Goal: Information Seeking & Learning: Learn about a topic

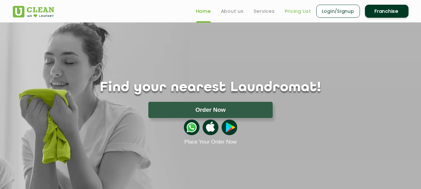
click at [294, 11] on link "Pricing List" at bounding box center [298, 10] width 27 height 7
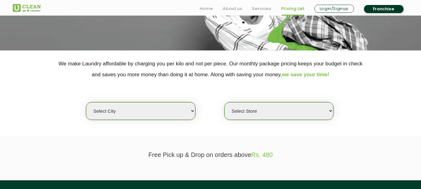
scroll to position [125, 0]
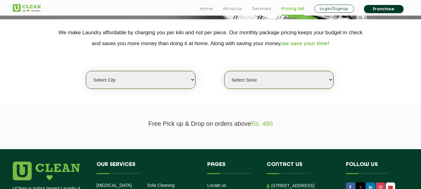
click at [153, 80] on select "Select city [GEOGRAPHIC_DATA] [GEOGRAPHIC_DATA] [GEOGRAPHIC_DATA] [GEOGRAPHIC_D…" at bounding box center [140, 80] width 109 height 18
click at [193, 79] on select "Select city [GEOGRAPHIC_DATA] [GEOGRAPHIC_DATA] [GEOGRAPHIC_DATA] [GEOGRAPHIC_D…" at bounding box center [140, 80] width 109 height 18
click at [265, 78] on select "Select Store" at bounding box center [279, 80] width 109 height 18
click at [181, 79] on select "Select city [GEOGRAPHIC_DATA] [GEOGRAPHIC_DATA] [GEOGRAPHIC_DATA] [GEOGRAPHIC_D…" at bounding box center [140, 80] width 109 height 18
select select "40"
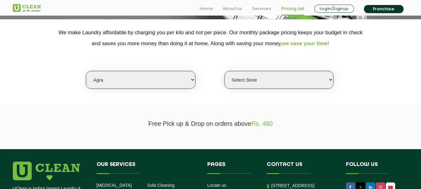
click at [86, 71] on select "Select city [GEOGRAPHIC_DATA] [GEOGRAPHIC_DATA] [GEOGRAPHIC_DATA] [GEOGRAPHIC_D…" at bounding box center [140, 80] width 109 height 18
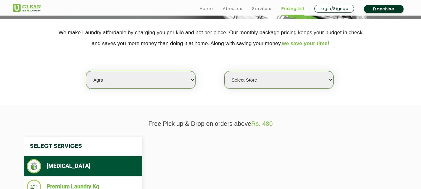
select select "0"
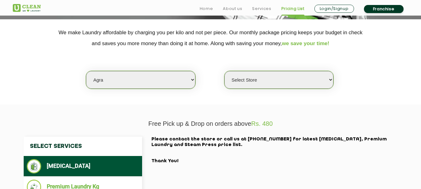
click at [138, 81] on select "Select city [GEOGRAPHIC_DATA] [GEOGRAPHIC_DATA] [GEOGRAPHIC_DATA] [GEOGRAPHIC_D…" at bounding box center [140, 80] width 109 height 18
select select "1"
click at [86, 71] on select "Select city [GEOGRAPHIC_DATA] [GEOGRAPHIC_DATA] [GEOGRAPHIC_DATA] [GEOGRAPHIC_D…" at bounding box center [140, 80] width 109 height 18
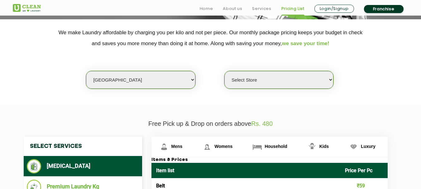
click at [276, 82] on select "Select Store [GEOGRAPHIC_DATA] [GEOGRAPHIC_DATA] 2 [GEOGRAPHIC_DATA] [PERSON_NA…" at bounding box center [279, 80] width 109 height 18
select select "367"
click at [225, 71] on select "Select Store [GEOGRAPHIC_DATA] [GEOGRAPHIC_DATA] 2 [GEOGRAPHIC_DATA] [PERSON_NA…" at bounding box center [279, 80] width 109 height 18
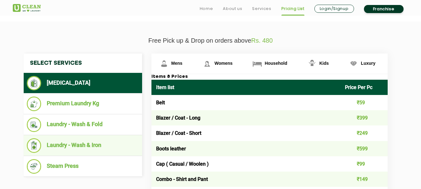
scroll to position [218, 0]
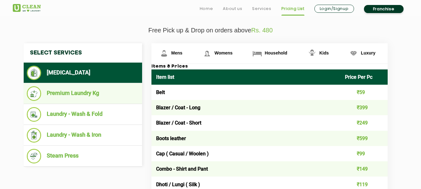
click at [76, 94] on li "Premium Laundry Kg" at bounding box center [83, 93] width 112 height 15
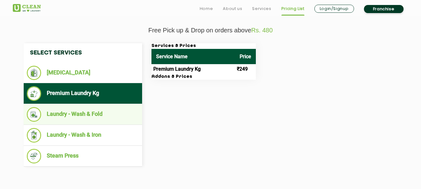
click at [75, 114] on li "Laundry - Wash & Fold" at bounding box center [83, 114] width 112 height 15
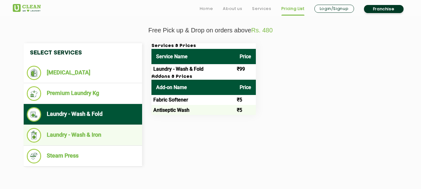
click at [75, 132] on li "Laundry - Wash & Iron" at bounding box center [83, 135] width 112 height 15
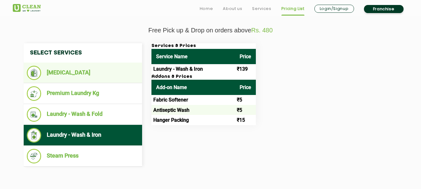
click at [89, 76] on li "[MEDICAL_DATA]" at bounding box center [83, 73] width 112 height 14
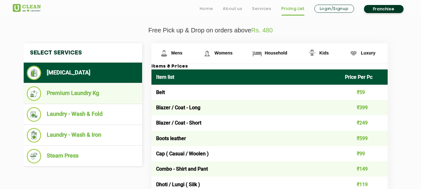
click at [88, 91] on li "Premium Laundry Kg" at bounding box center [83, 93] width 112 height 15
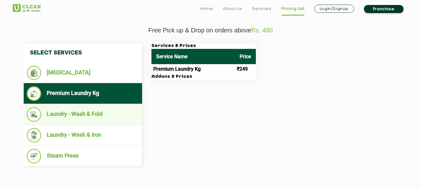
click at [88, 115] on li "Laundry - Wash & Fold" at bounding box center [83, 114] width 112 height 15
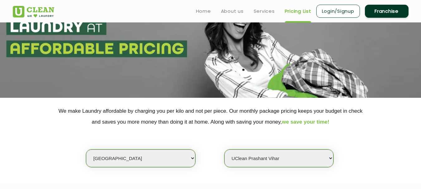
scroll to position [0, 0]
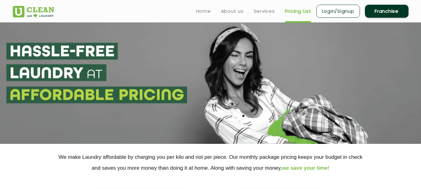
click at [189, 95] on section at bounding box center [210, 83] width 421 height 122
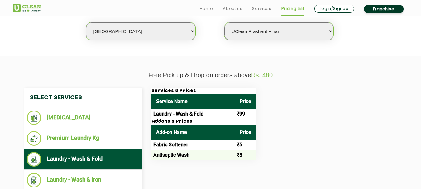
scroll to position [187, 0]
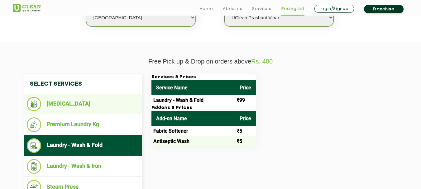
click at [94, 107] on li "[MEDICAL_DATA]" at bounding box center [83, 104] width 112 height 14
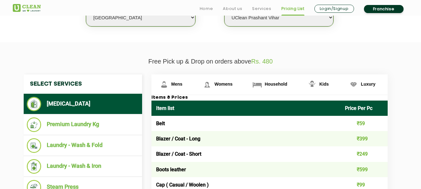
scroll to position [218, 0]
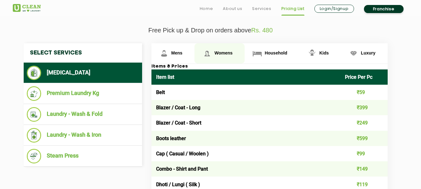
click at [223, 51] on span "Womens" at bounding box center [224, 53] width 18 height 5
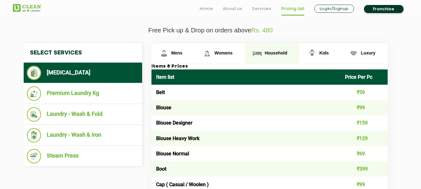
click at [266, 55] on span "Household" at bounding box center [276, 53] width 22 height 5
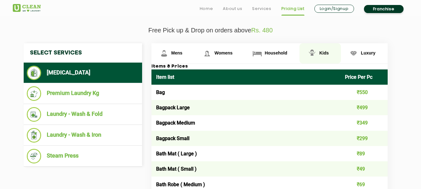
click at [320, 53] on span "Kids" at bounding box center [324, 53] width 9 height 5
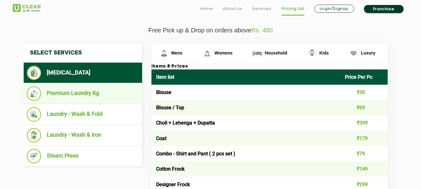
click at [90, 95] on li "Premium Laundry Kg" at bounding box center [83, 93] width 112 height 15
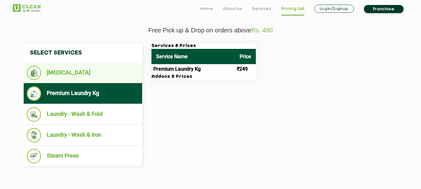
click at [87, 75] on li "[MEDICAL_DATA]" at bounding box center [83, 73] width 112 height 14
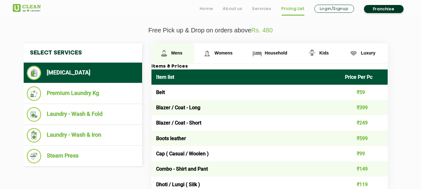
click at [179, 52] on span "Mens" at bounding box center [177, 53] width 11 height 5
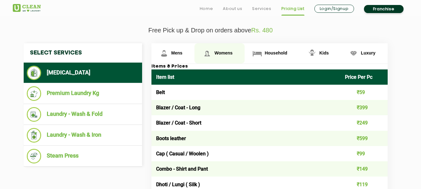
click at [226, 52] on span "Womens" at bounding box center [224, 53] width 18 height 5
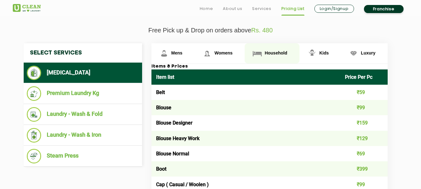
click at [272, 54] on span "Household" at bounding box center [276, 53] width 22 height 5
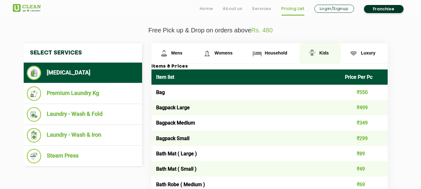
click at [321, 54] on span "Kids" at bounding box center [324, 53] width 9 height 5
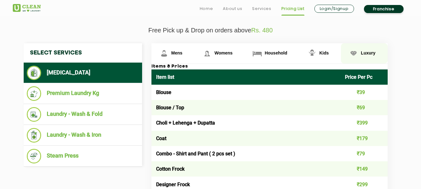
drag, startPoint x: 362, startPoint y: 53, endPoint x: 352, endPoint y: 55, distance: 9.5
click at [362, 53] on span "Luxury" at bounding box center [368, 53] width 15 height 5
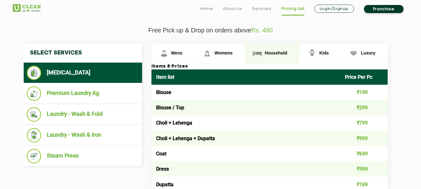
click at [292, 53] on link "Household" at bounding box center [272, 53] width 55 height 20
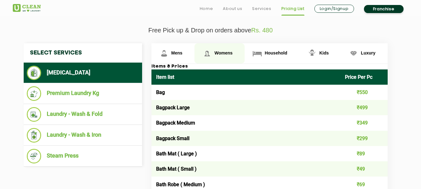
click at [235, 51] on link "Womens" at bounding box center [220, 53] width 50 height 20
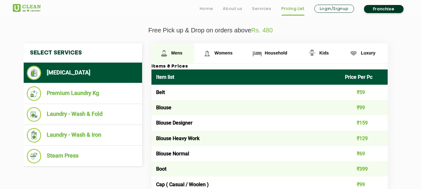
click at [181, 54] on span "Mens" at bounding box center [177, 53] width 11 height 5
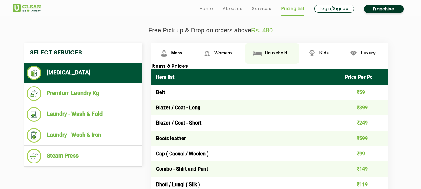
click at [278, 51] on span "Household" at bounding box center [276, 53] width 22 height 5
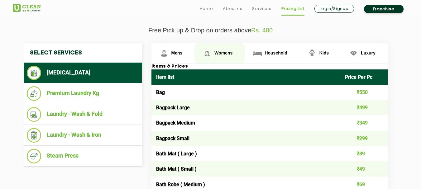
click at [227, 52] on span "Womens" at bounding box center [224, 53] width 18 height 5
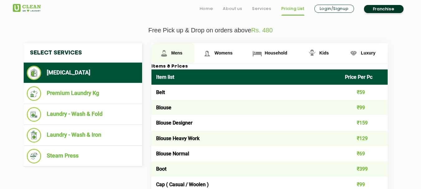
click at [174, 52] on span "Mens" at bounding box center [177, 53] width 11 height 5
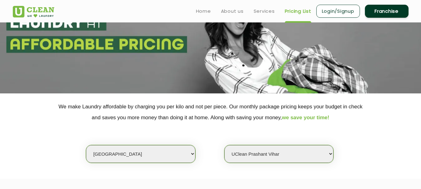
scroll to position [0, 0]
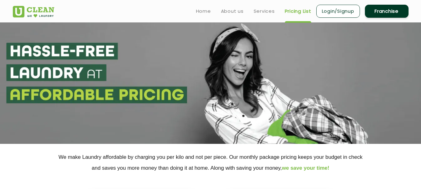
drag, startPoint x: 173, startPoint y: 95, endPoint x: 40, endPoint y: 58, distance: 137.8
click at [40, 58] on section at bounding box center [210, 83] width 421 height 122
click at [176, 51] on section at bounding box center [210, 83] width 421 height 122
drag, startPoint x: 185, startPoint y: 95, endPoint x: 23, endPoint y: 51, distance: 167.3
click at [23, 51] on section at bounding box center [210, 83] width 421 height 122
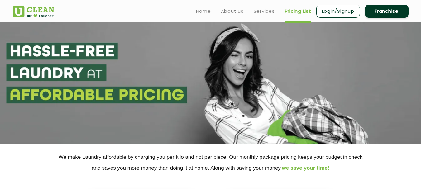
click at [23, 51] on section at bounding box center [210, 83] width 421 height 122
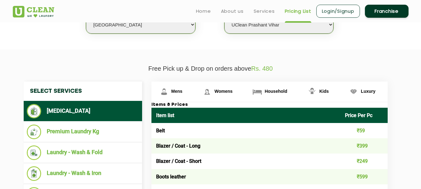
scroll to position [125, 0]
